Goal: Task Accomplishment & Management: Manage account settings

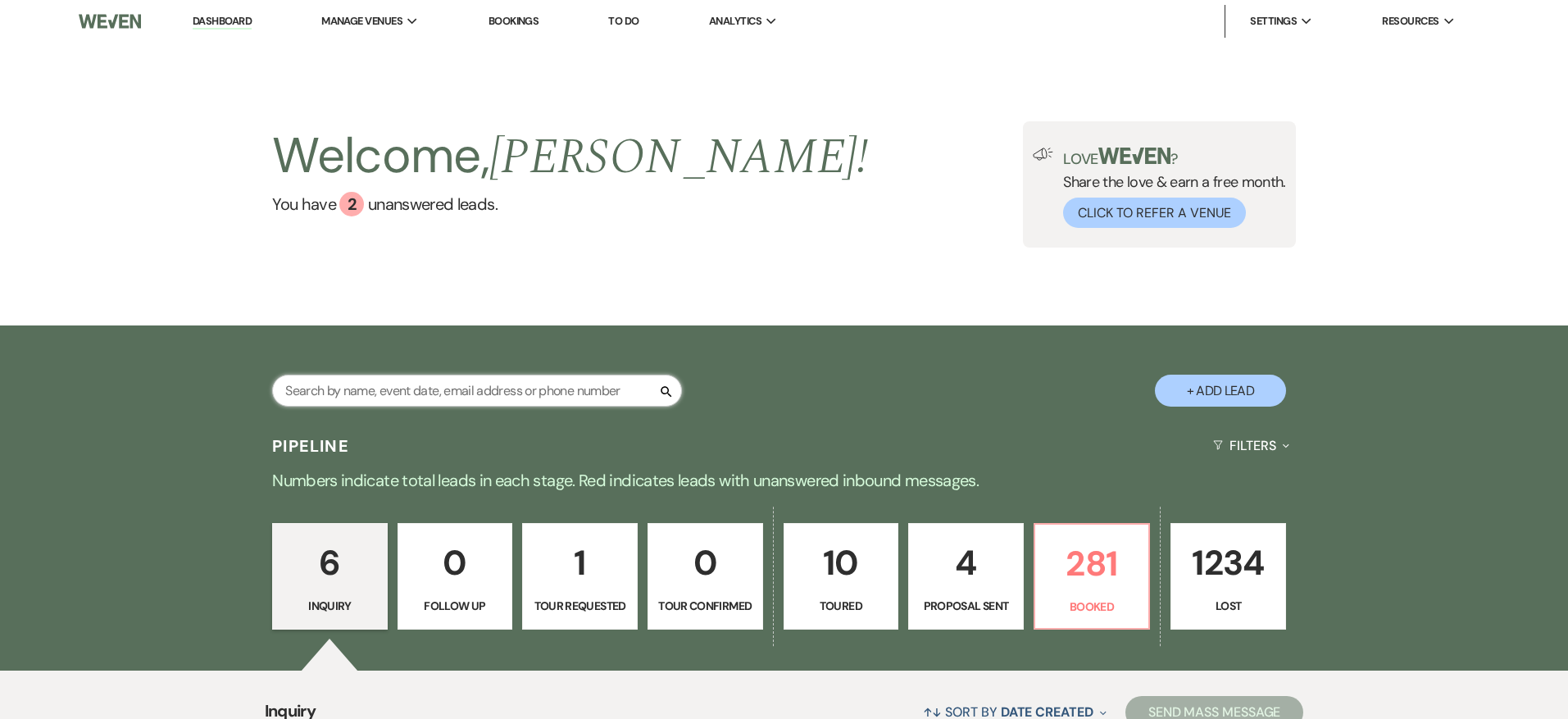
click at [608, 396] on input "text" at bounding box center [477, 390] width 410 height 32
type input "altam"
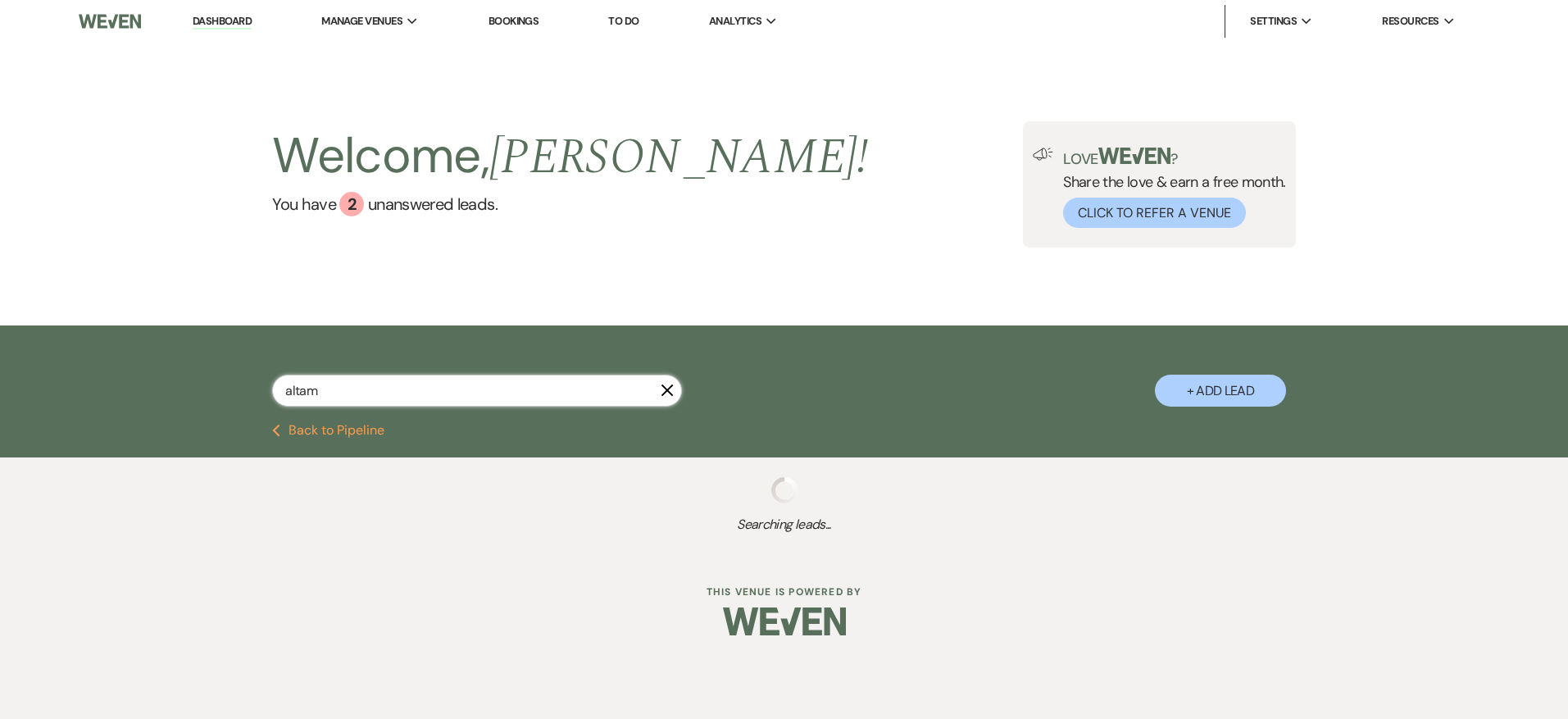
select select "8"
select select "5"
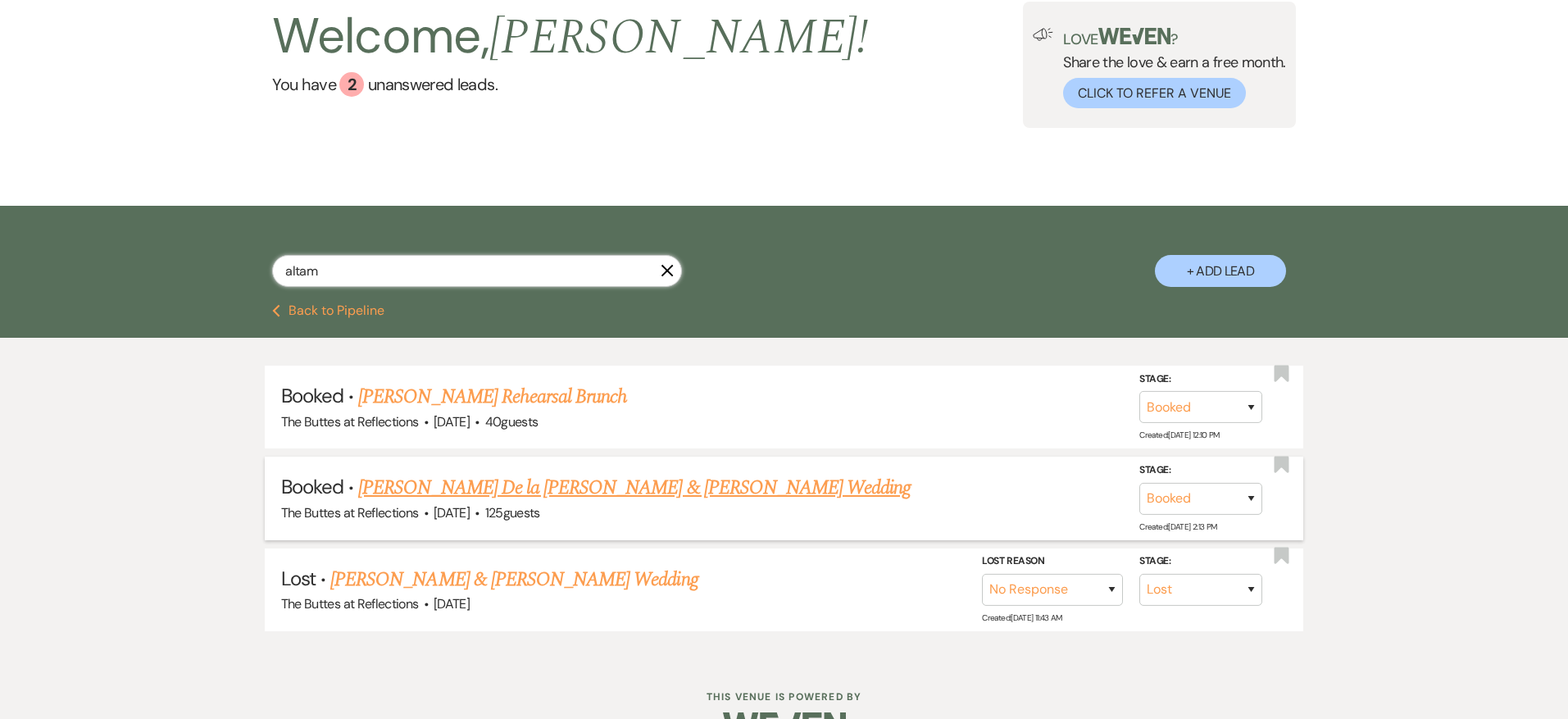
scroll to position [121, 0]
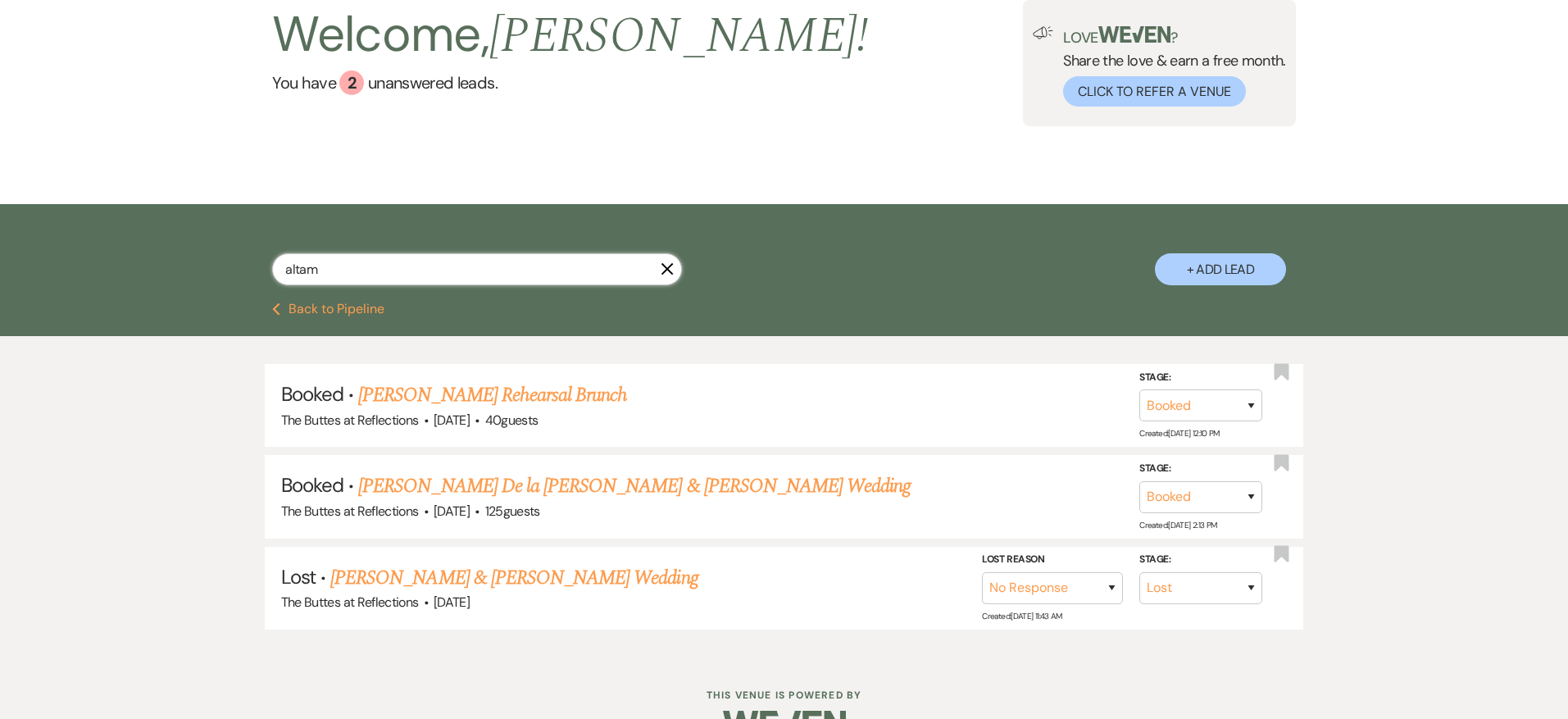
type input "altam"
click at [537, 483] on link "[PERSON_NAME] De la [PERSON_NAME] & [PERSON_NAME] Wedding" at bounding box center [635, 486] width 552 height 30
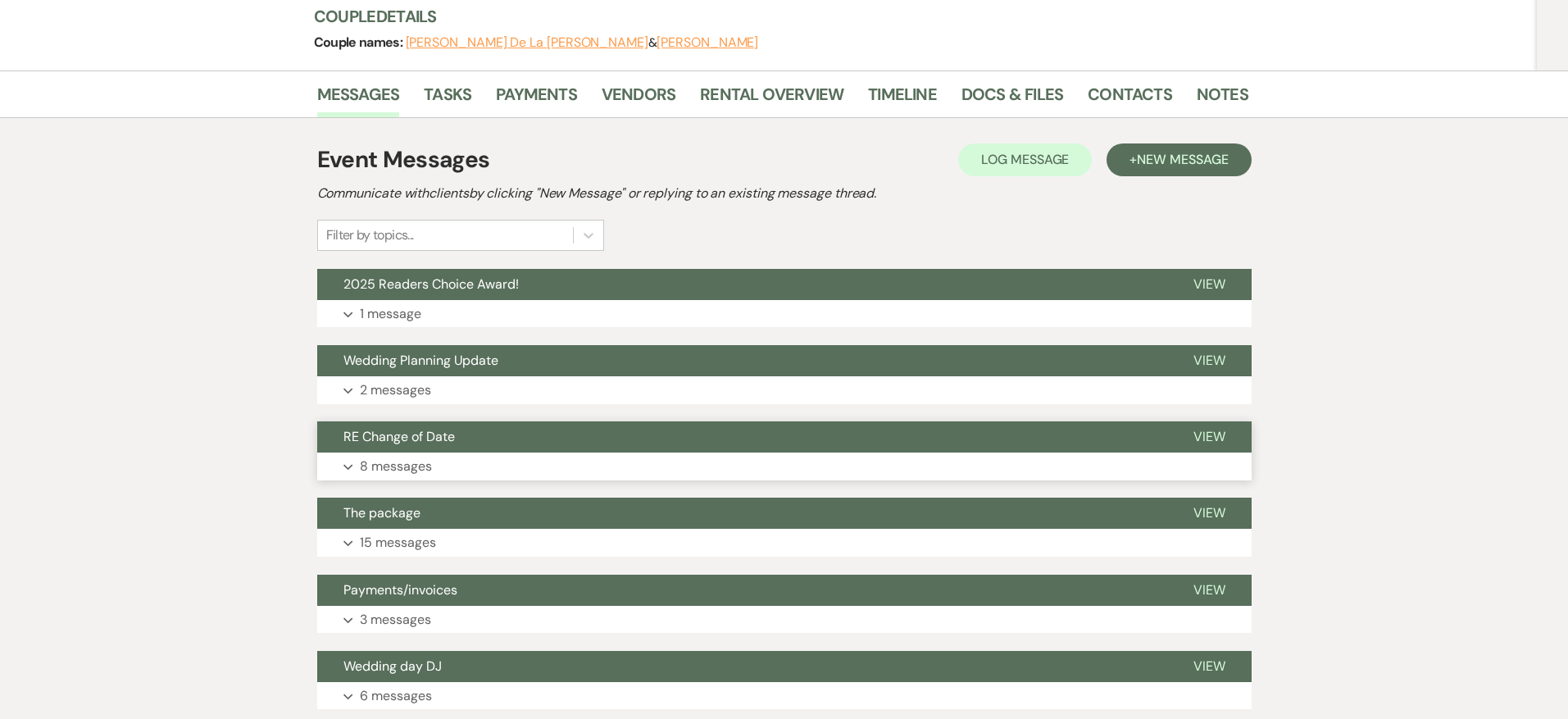
click at [540, 453] on button "Expand 8 messages" at bounding box center [785, 467] width 935 height 28
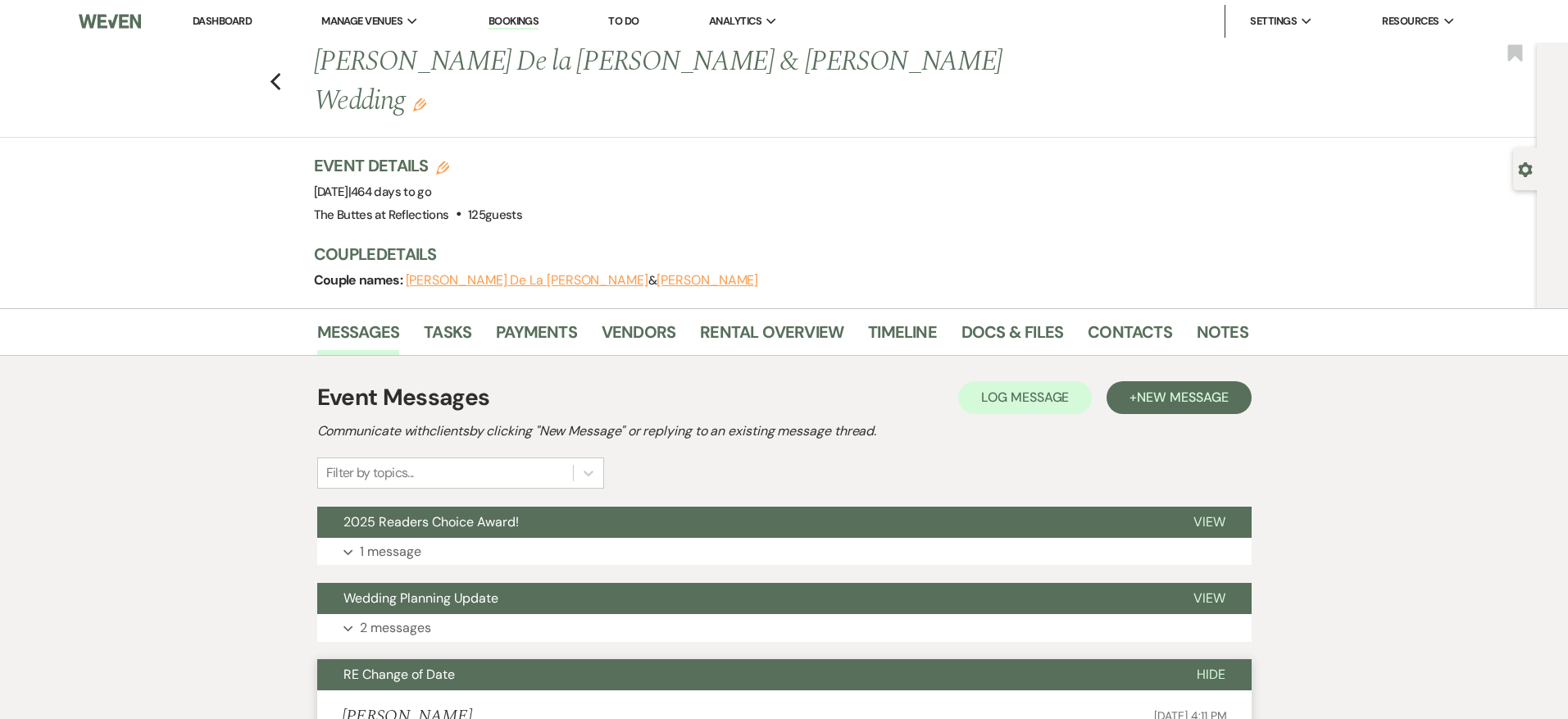
click at [245, 24] on link "Dashboard" at bounding box center [223, 21] width 59 height 14
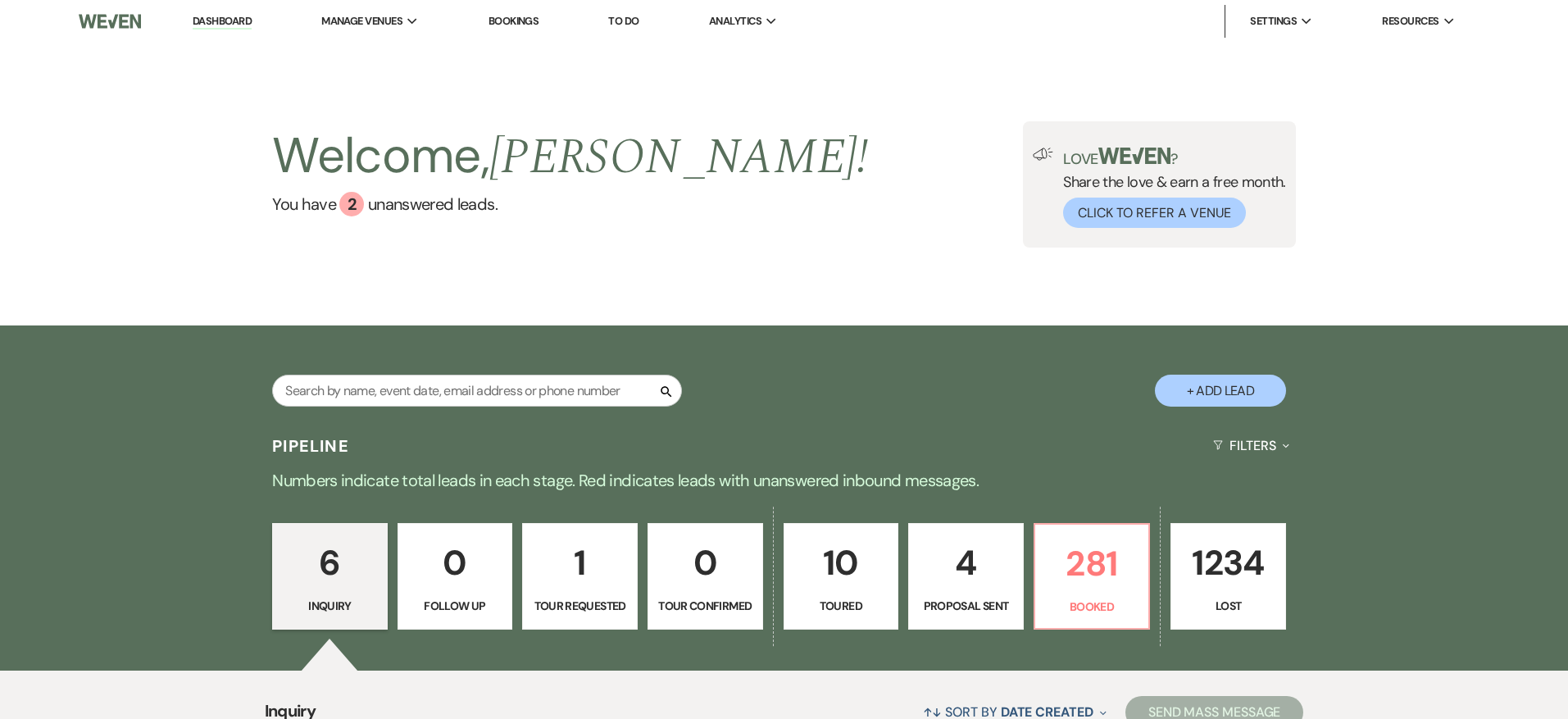
click at [512, 21] on link "Bookings" at bounding box center [514, 21] width 51 height 14
